Goal: Task Accomplishment & Management: Use online tool/utility

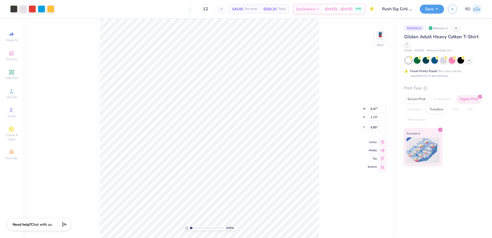
type input "7.48"
drag, startPoint x: 197, startPoint y: 226, endPoint x: 202, endPoint y: 225, distance: 5.4
click at [202, 225] on input "range" at bounding box center [207, 227] width 35 height 5
drag, startPoint x: 195, startPoint y: 228, endPoint x: 190, endPoint y: 229, distance: 4.9
type input "1"
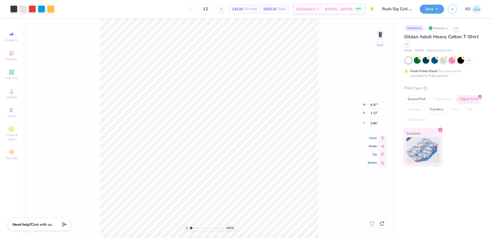
click at [190, 229] on input "range" at bounding box center [207, 227] width 35 height 5
click at [12, 92] on circle at bounding box center [11, 92] width 3 height 3
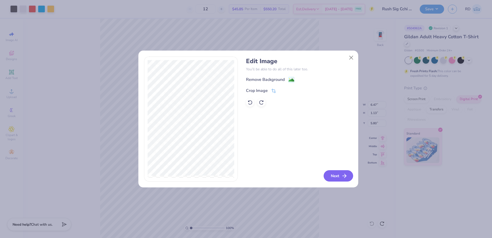
click at [343, 174] on icon "button" at bounding box center [344, 176] width 6 height 6
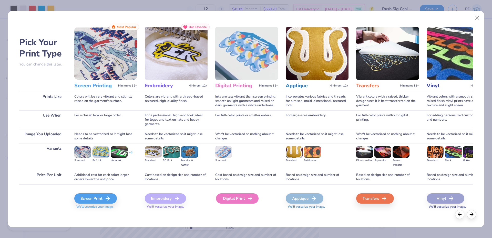
click at [234, 199] on div "Digital Print" at bounding box center [237, 198] width 43 height 10
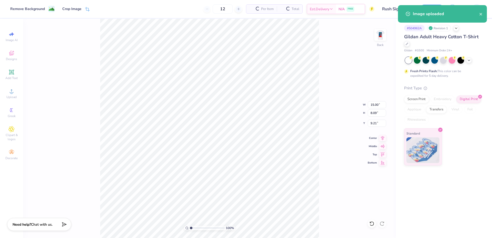
type input "15.00"
type input "8.09"
type input "9.21"
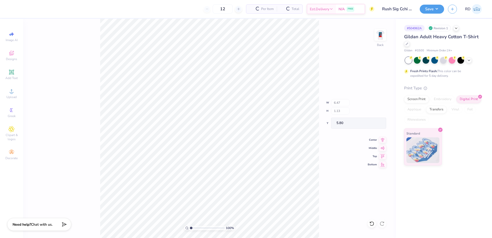
type input "15.00"
type input "8.09"
type input "9.21"
click at [381, 106] on input "14.99" at bounding box center [377, 104] width 18 height 7
click at [377, 105] on input "14.99" at bounding box center [377, 104] width 18 height 7
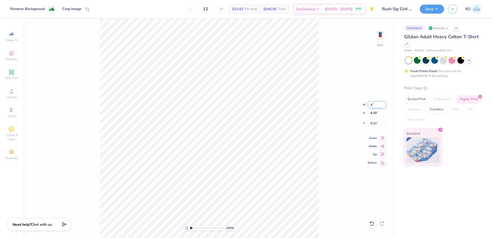
type input "4.00"
type input "2.16"
click at [375, 123] on input "5.17" at bounding box center [377, 122] width 18 height 7
type input "5.00"
click at [42, 9] on div "Remove Background" at bounding box center [27, 9] width 35 height 5
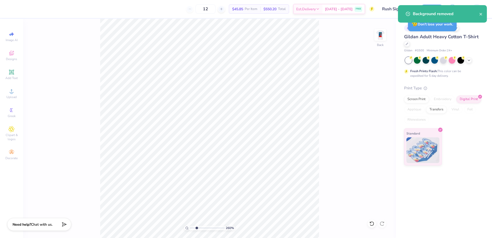
click at [197, 226] on input "range" at bounding box center [207, 227] width 35 height 5
type input "2.6"
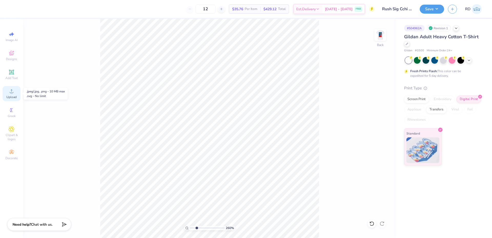
click at [8, 95] on div "Upload" at bounding box center [12, 93] width 18 height 15
click at [16, 94] on div "Upload" at bounding box center [12, 93] width 18 height 15
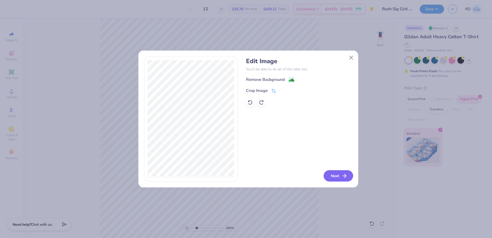
click at [339, 175] on button "Next" at bounding box center [338, 175] width 29 height 11
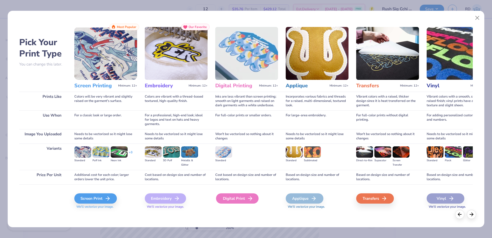
click at [230, 198] on div "Digital Print" at bounding box center [237, 198] width 43 height 10
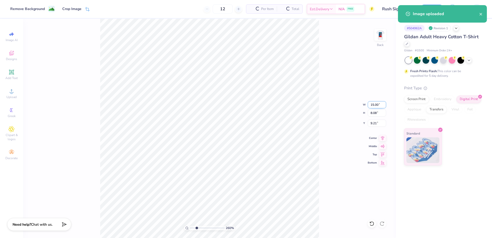
click at [379, 104] on input "15.00" at bounding box center [377, 104] width 18 height 7
type input "4.00"
type input "2.16"
click at [375, 121] on input "12.17" at bounding box center [377, 122] width 18 height 7
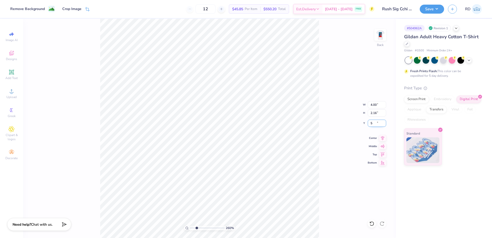
type input "5.00"
drag, startPoint x: 194, startPoint y: 229, endPoint x: 191, endPoint y: 230, distance: 3.1
click at [191, 230] on input "range" at bounding box center [207, 227] width 35 height 5
type input "1.04"
click at [378, 122] on input "4.82" at bounding box center [377, 122] width 18 height 7
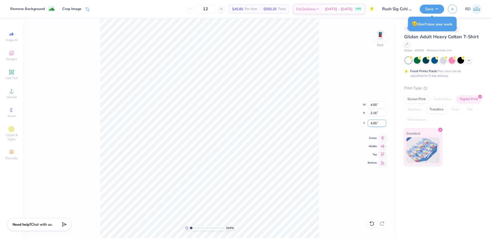
click at [382, 122] on input "4.05" at bounding box center [377, 122] width 18 height 7
click at [380, 122] on input "4.05" at bounding box center [377, 122] width 18 height 7
type input "4.00"
click at [379, 34] on img at bounding box center [380, 35] width 21 height 21
type input "5.22"
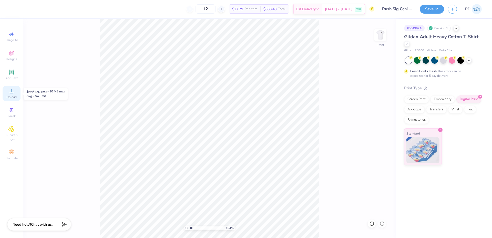
click at [12, 90] on icon at bounding box center [11, 91] width 6 height 6
click at [10, 94] on div "Upload" at bounding box center [12, 93] width 18 height 15
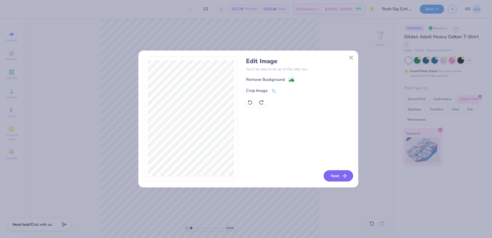
click at [340, 177] on button "Next" at bounding box center [338, 175] width 29 height 11
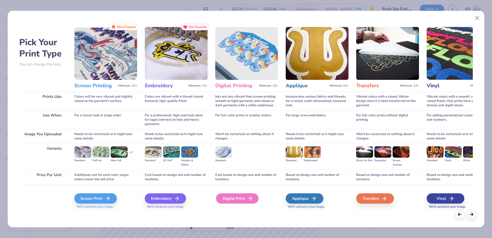
click at [232, 197] on div "Digital Print" at bounding box center [237, 198] width 43 height 10
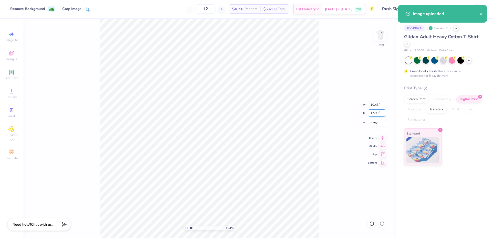
click at [378, 113] on input "17.99" at bounding box center [377, 112] width 18 height 7
type input "15"
type input "8.69"
type input "15.00"
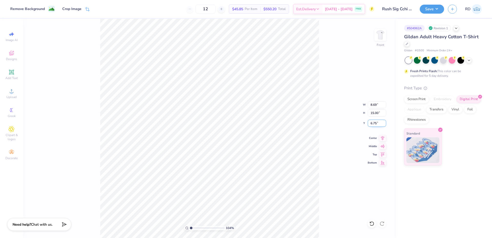
click at [376, 125] on input "6.75" at bounding box center [377, 122] width 18 height 7
type input "3.00"
click at [374, 114] on input "15.00" at bounding box center [377, 112] width 18 height 7
click at [383, 137] on icon at bounding box center [382, 137] width 3 height 4
click at [383, 136] on icon at bounding box center [382, 137] width 7 height 6
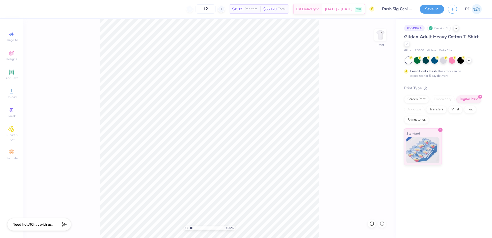
drag, startPoint x: 196, startPoint y: 229, endPoint x: 186, endPoint y: 230, distance: 10.3
type input "1"
click at [190, 230] on input "range" at bounding box center [207, 227] width 35 height 5
click at [434, 6] on button "Save" at bounding box center [432, 8] width 24 height 9
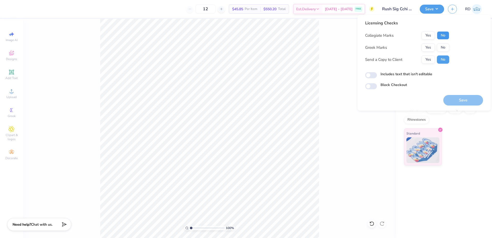
click at [443, 37] on button "No" at bounding box center [443, 35] width 12 height 8
click at [429, 47] on button "Yes" at bounding box center [428, 47] width 13 height 8
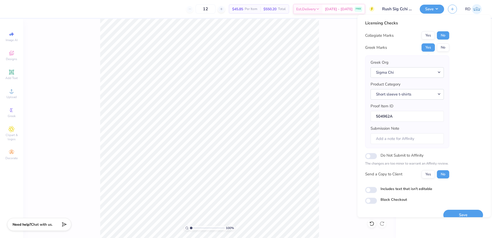
drag, startPoint x: 342, startPoint y: 60, endPoint x: 349, endPoint y: 57, distance: 6.9
click at [342, 60] on div "100 % Front" at bounding box center [209, 128] width 373 height 219
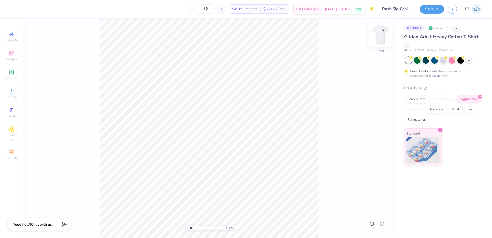
click at [382, 36] on img at bounding box center [380, 35] width 21 height 21
click at [426, 8] on button "Save" at bounding box center [432, 8] width 24 height 9
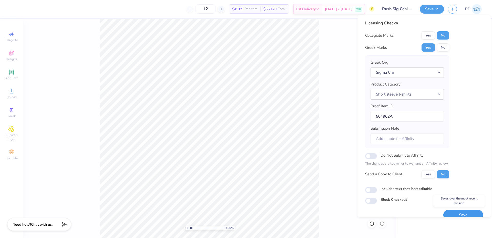
click at [458, 215] on button "Save" at bounding box center [463, 214] width 40 height 11
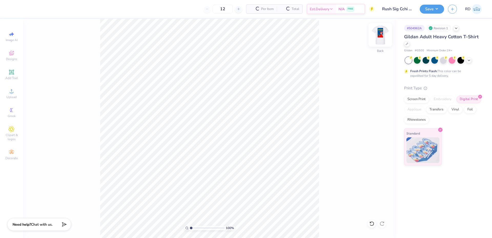
click at [380, 33] on img at bounding box center [380, 35] width 21 height 21
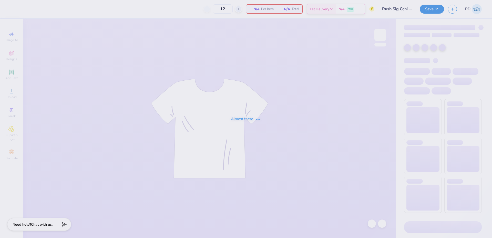
type input "Rush Sig Cchi UCI Nascar"
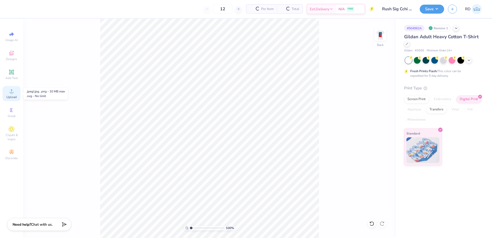
click at [16, 94] on div "Upload" at bounding box center [12, 93] width 18 height 15
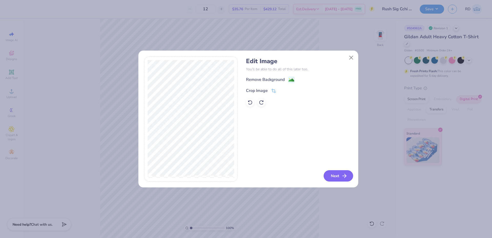
click at [333, 177] on button "Next" at bounding box center [338, 175] width 29 height 11
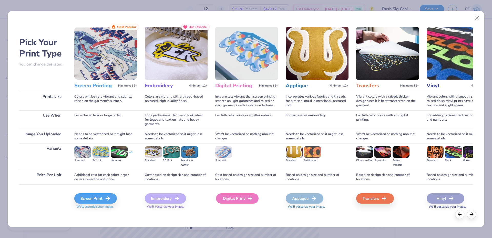
click at [239, 198] on div "Digital Print" at bounding box center [237, 198] width 43 height 10
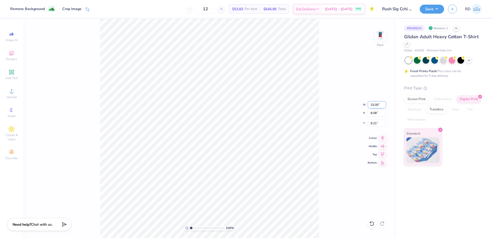
click at [376, 107] on input "15.00" at bounding box center [377, 104] width 18 height 7
type input "4.00"
type input "2.16"
click at [374, 123] on input "11.90" at bounding box center [377, 122] width 18 height 7
type input "4.00"
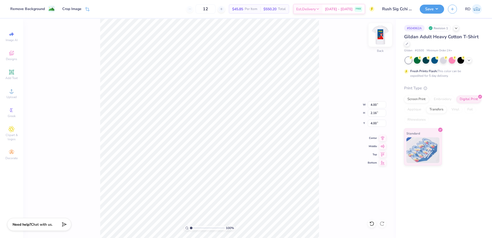
click at [384, 34] on img at bounding box center [380, 35] width 21 height 21
click at [382, 34] on img at bounding box center [380, 35] width 21 height 21
click at [382, 34] on img at bounding box center [380, 35] width 10 height 10
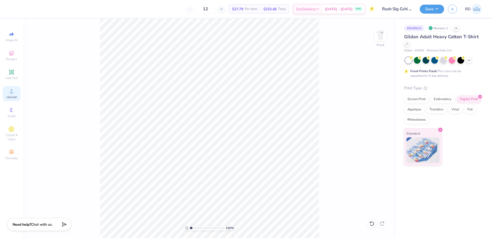
click at [8, 93] on div "Upload" at bounding box center [12, 93] width 18 height 15
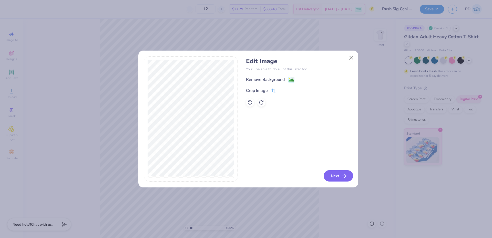
click at [341, 177] on button "Next" at bounding box center [338, 175] width 29 height 11
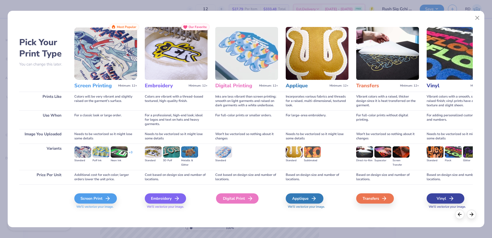
click at [231, 197] on div "Digital Print" at bounding box center [237, 198] width 43 height 10
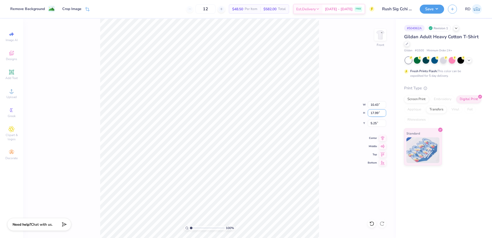
click at [376, 114] on input "17.99" at bounding box center [377, 112] width 18 height 7
type input "15"
type input "8.69"
type input "15.00"
click at [377, 125] on input "6.75" at bounding box center [377, 122] width 18 height 7
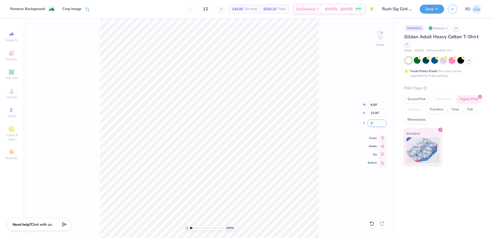
type input "3.00"
click at [382, 136] on icon at bounding box center [382, 137] width 7 height 6
click at [202, 227] on input "range" at bounding box center [207, 227] width 35 height 5
drag, startPoint x: 200, startPoint y: 228, endPoint x: 188, endPoint y: 230, distance: 12.0
click at [190, 230] on input "range" at bounding box center [207, 227] width 35 height 5
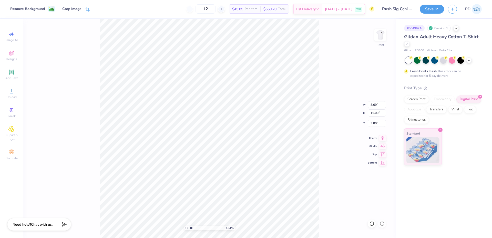
type input "1"
drag, startPoint x: 194, startPoint y: 227, endPoint x: 191, endPoint y: 225, distance: 3.4
click at [191, 225] on input "range" at bounding box center [207, 227] width 35 height 5
click at [434, 10] on button "Save" at bounding box center [432, 8] width 24 height 9
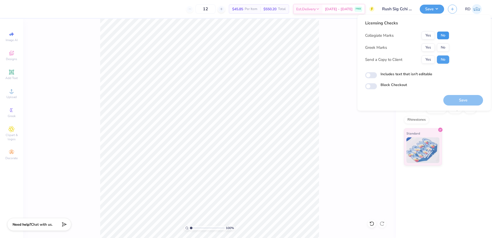
click at [442, 36] on button "No" at bounding box center [443, 35] width 12 height 8
click at [430, 45] on button "Yes" at bounding box center [428, 47] width 13 height 8
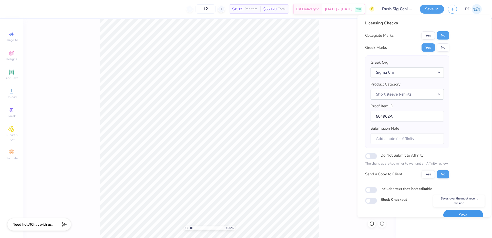
click at [458, 215] on button "Save" at bounding box center [463, 214] width 40 height 11
